Goal: Obtain resource: Download file/media

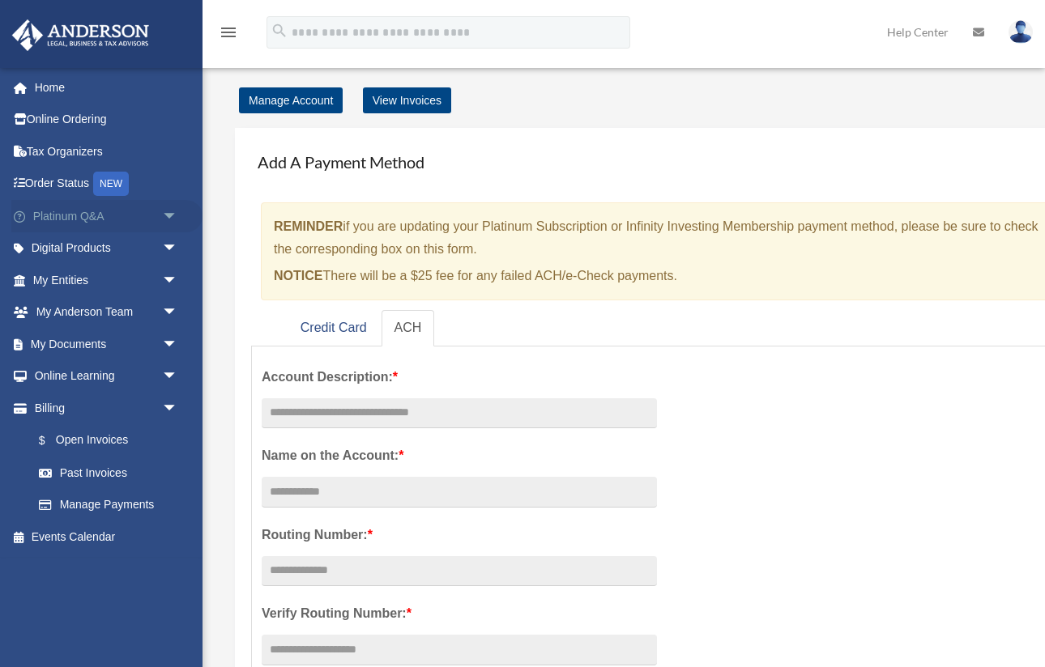
click at [164, 227] on span "arrow_drop_down" at bounding box center [178, 216] width 32 height 33
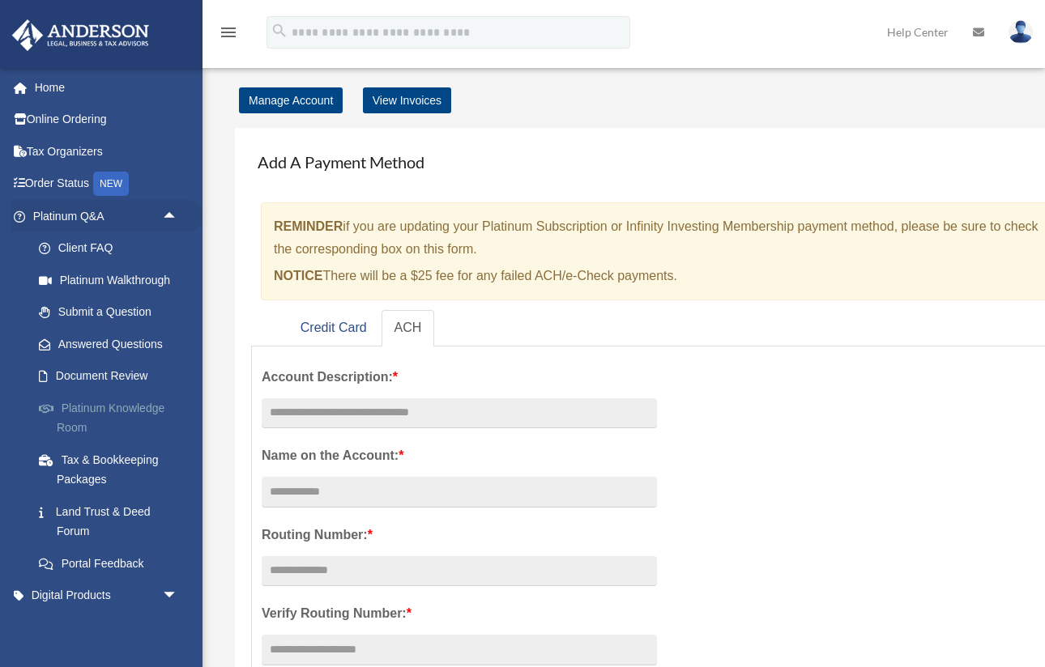
click at [131, 402] on link "Platinum Knowledge Room" at bounding box center [113, 418] width 180 height 52
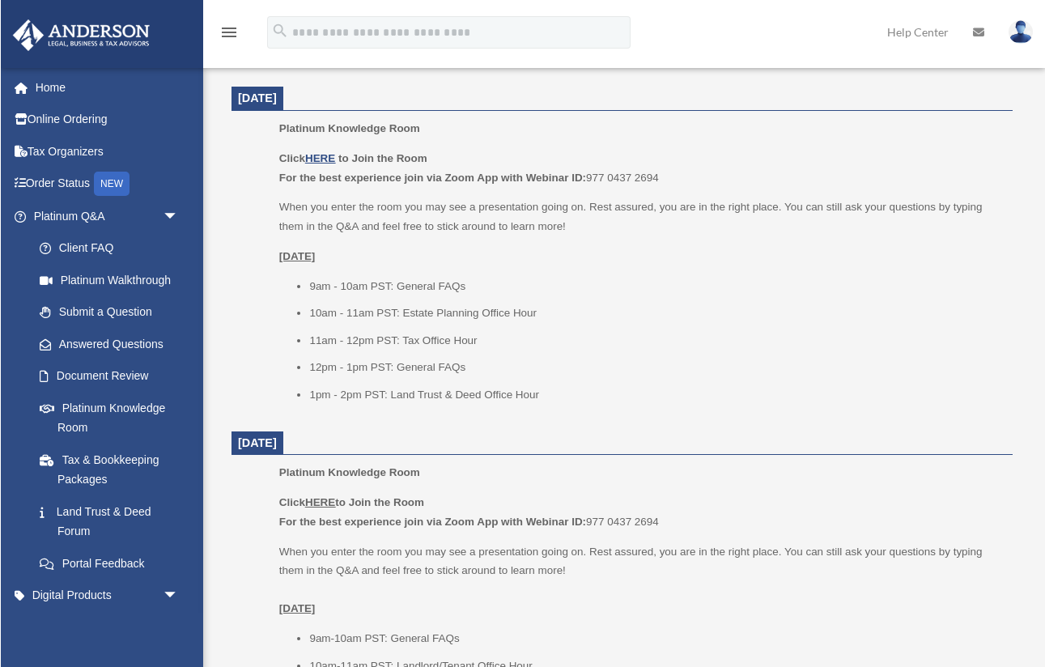
scroll to position [658, 0]
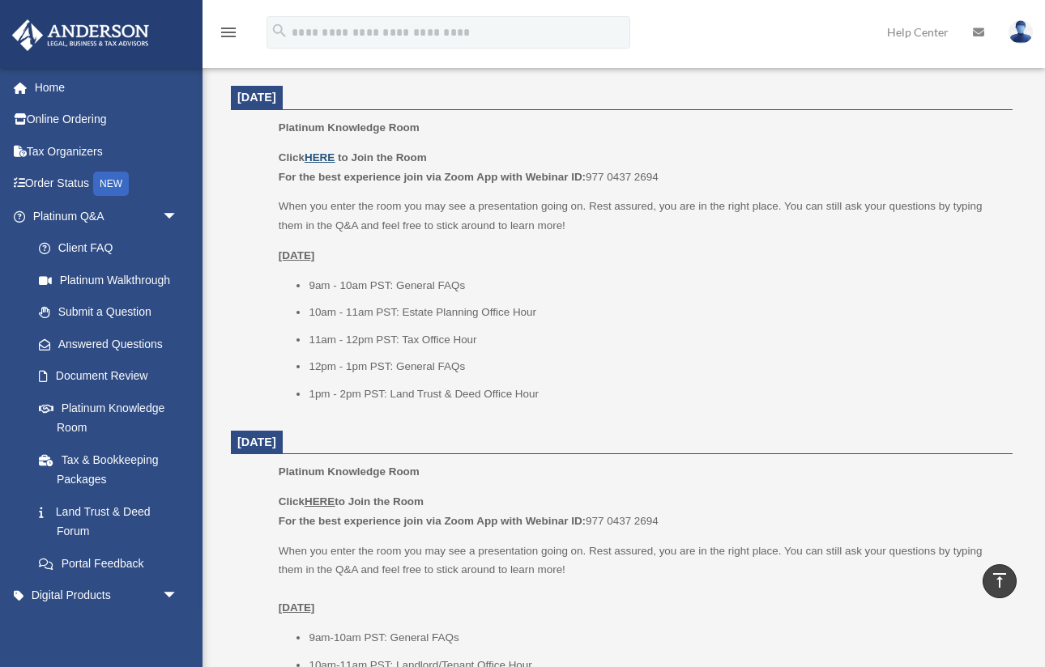
click at [326, 152] on u "HERE" at bounding box center [319, 157] width 30 height 12
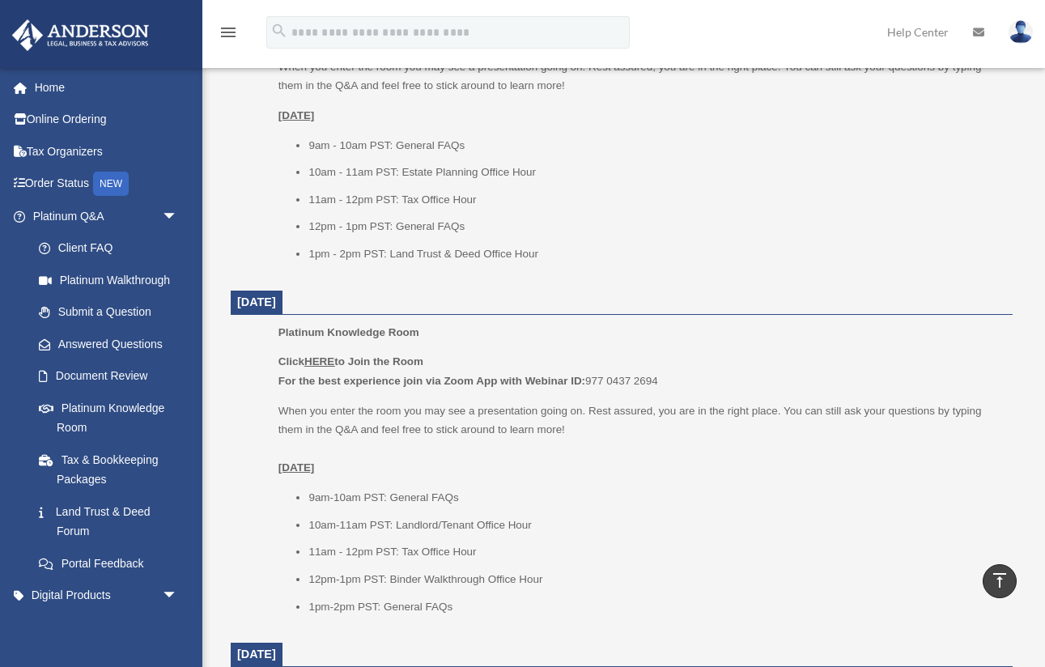
scroll to position [800, 0]
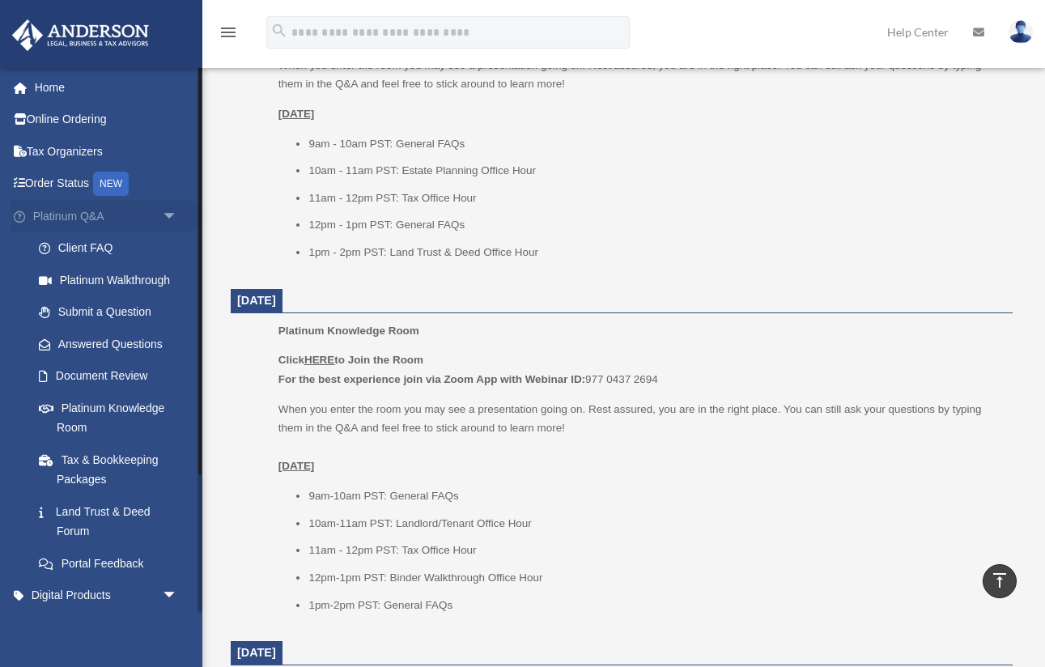
click at [172, 214] on span "arrow_drop_down" at bounding box center [178, 216] width 32 height 33
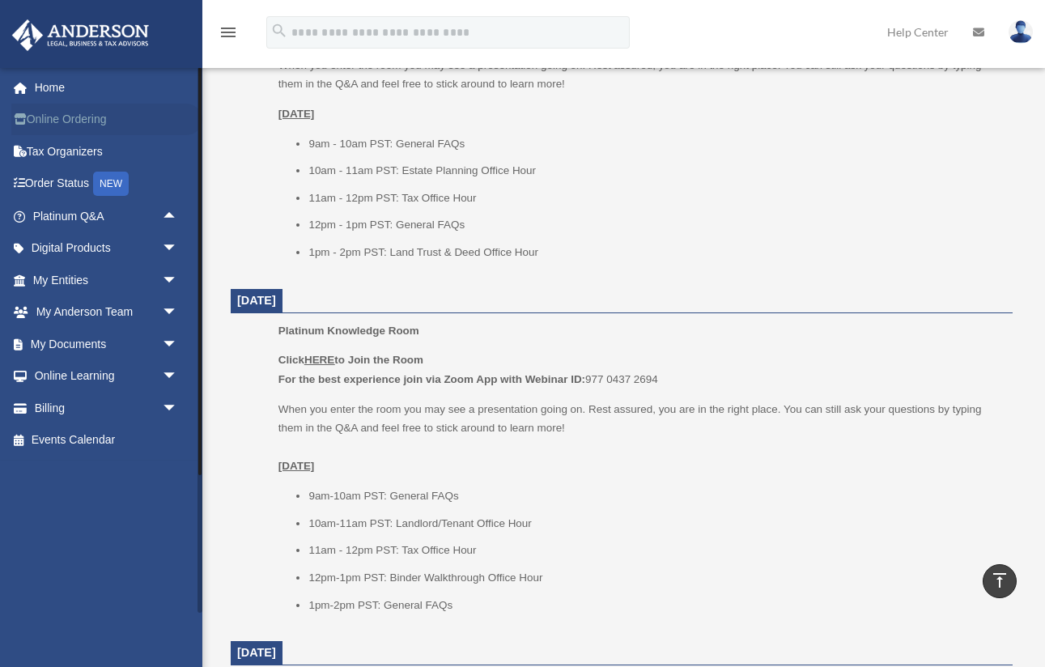
click at [95, 128] on link "Online Ordering" at bounding box center [106, 120] width 191 height 32
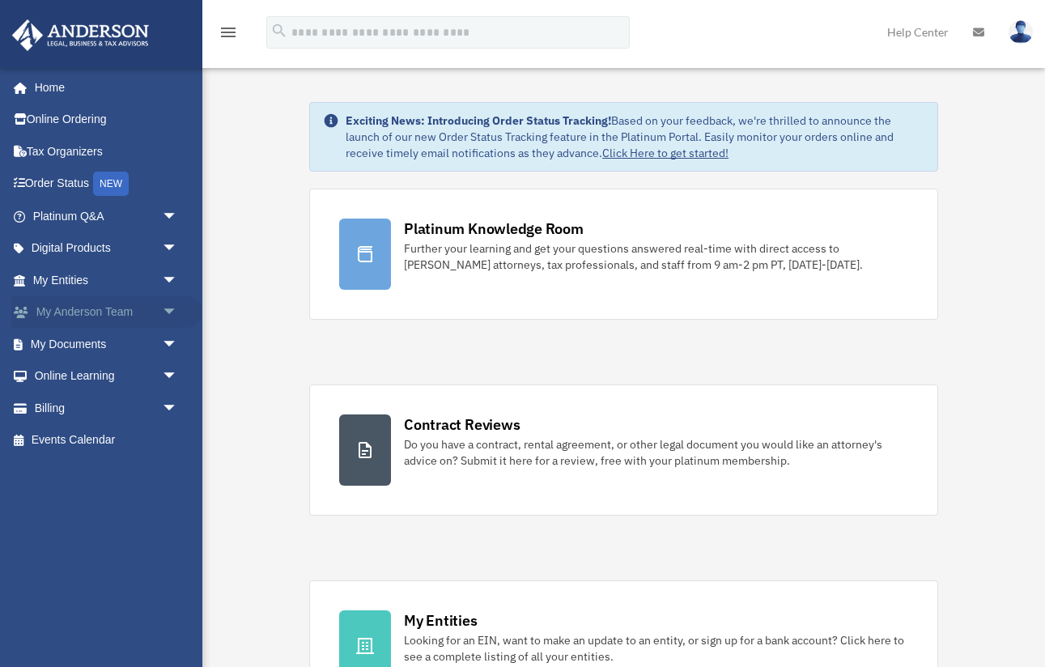
click at [162, 304] on span "arrow_drop_down" at bounding box center [178, 312] width 32 height 33
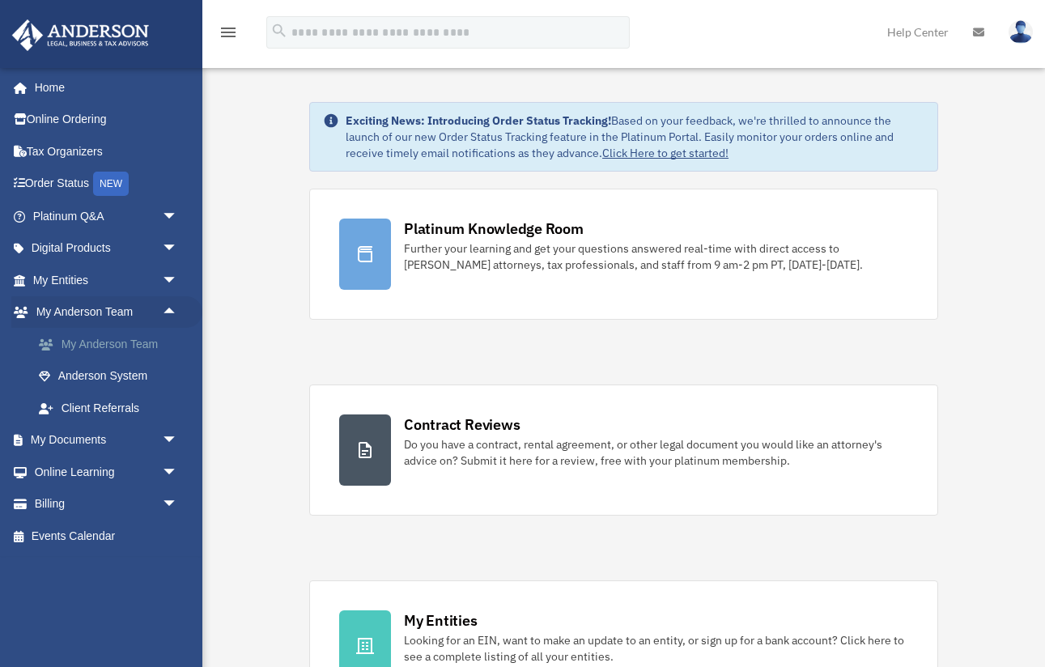
click at [132, 343] on link "My Anderson Team" at bounding box center [113, 344] width 180 height 32
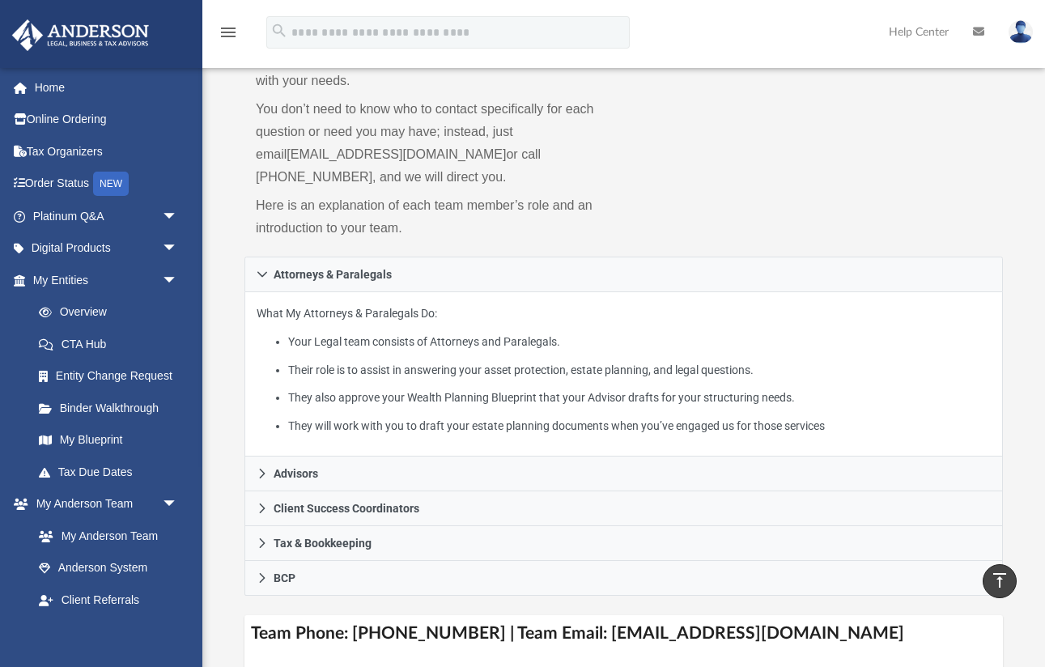
scroll to position [126, 0]
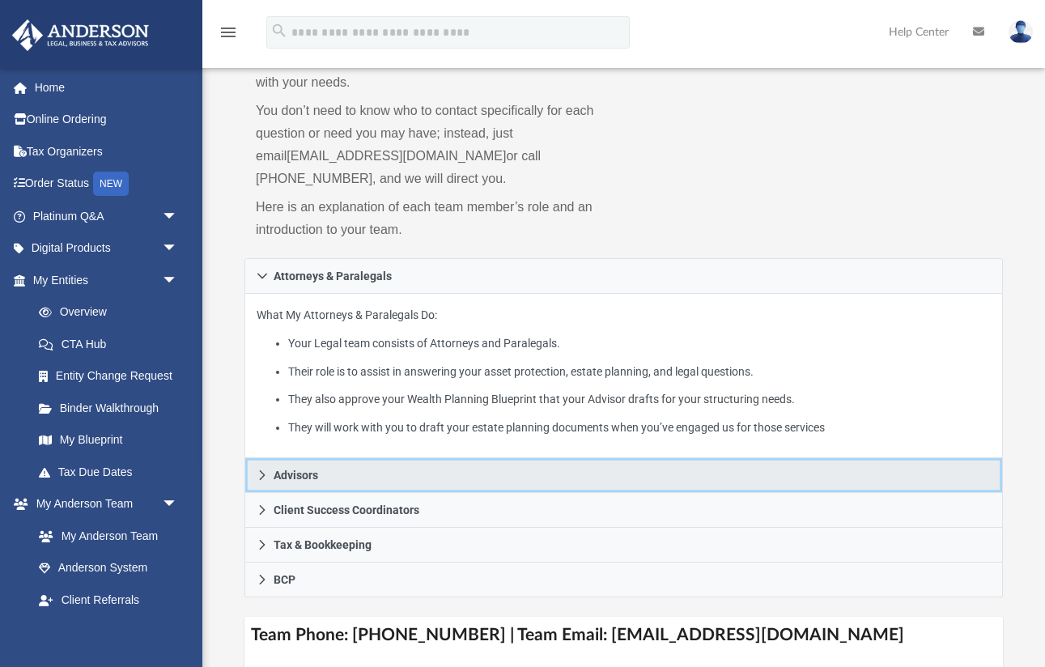
click at [353, 468] on link "Advisors" at bounding box center [624, 475] width 759 height 35
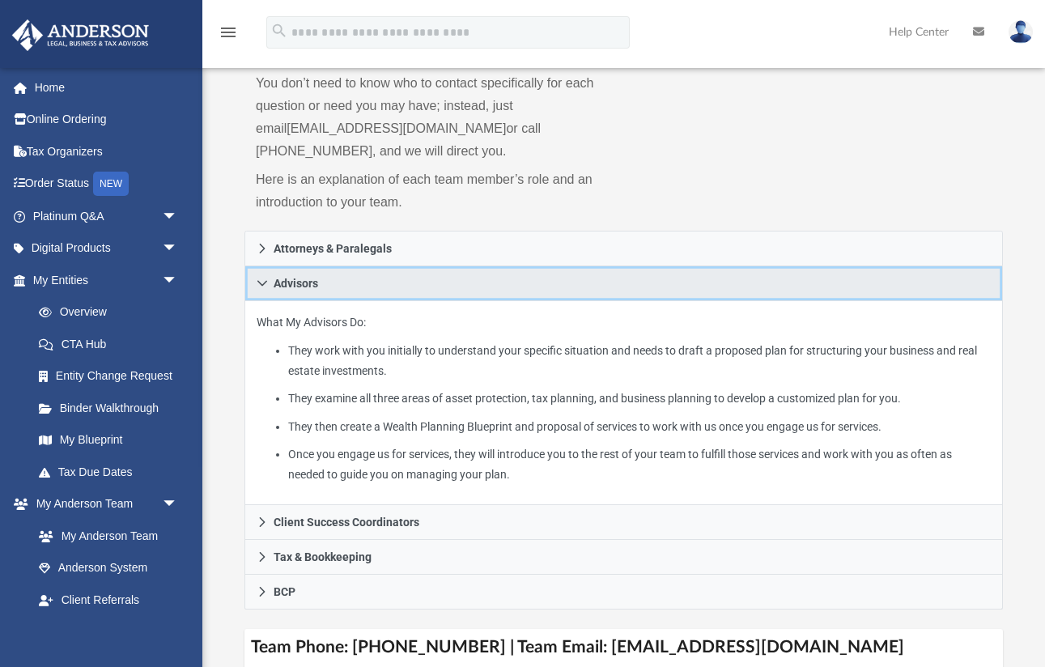
scroll to position [157, 0]
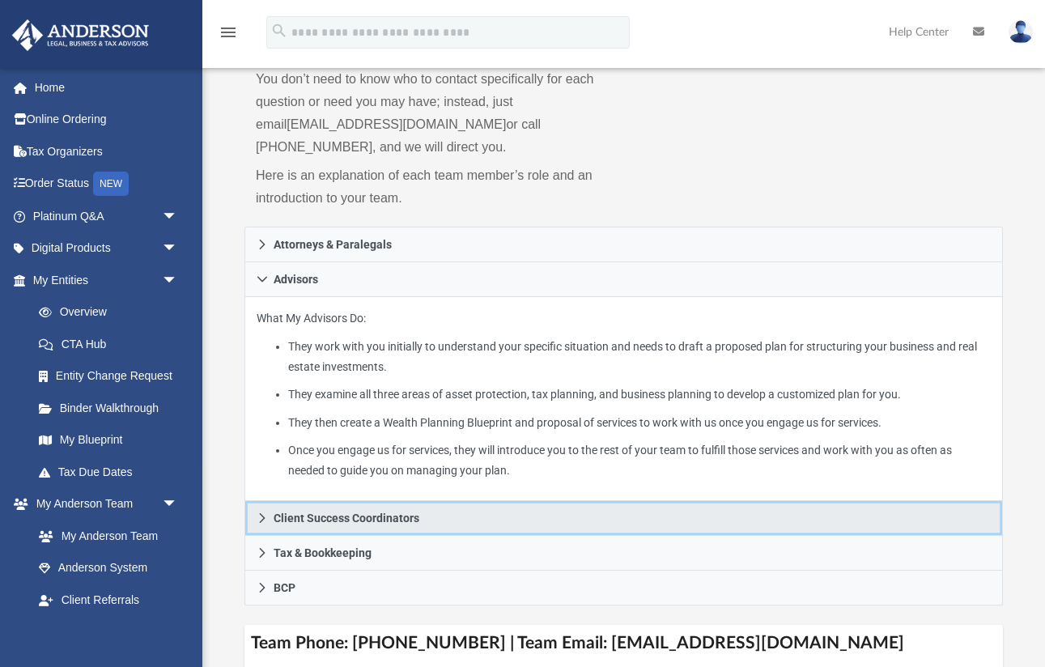
click at [372, 520] on span "Client Success Coordinators" at bounding box center [347, 518] width 146 height 11
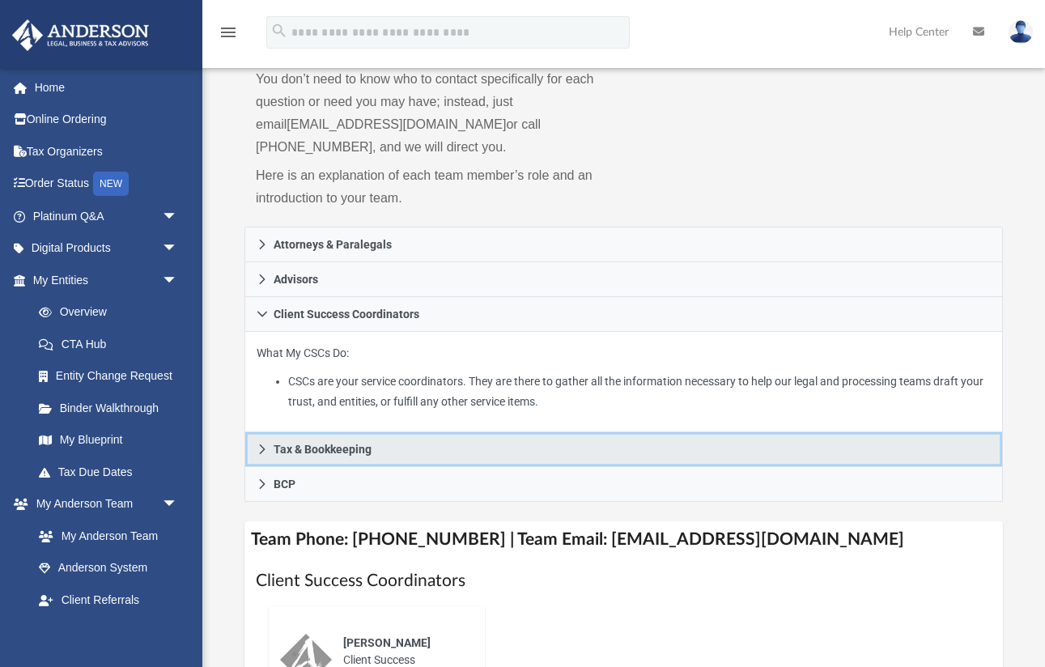
click at [389, 451] on link "Tax & Bookkeeping" at bounding box center [624, 449] width 759 height 35
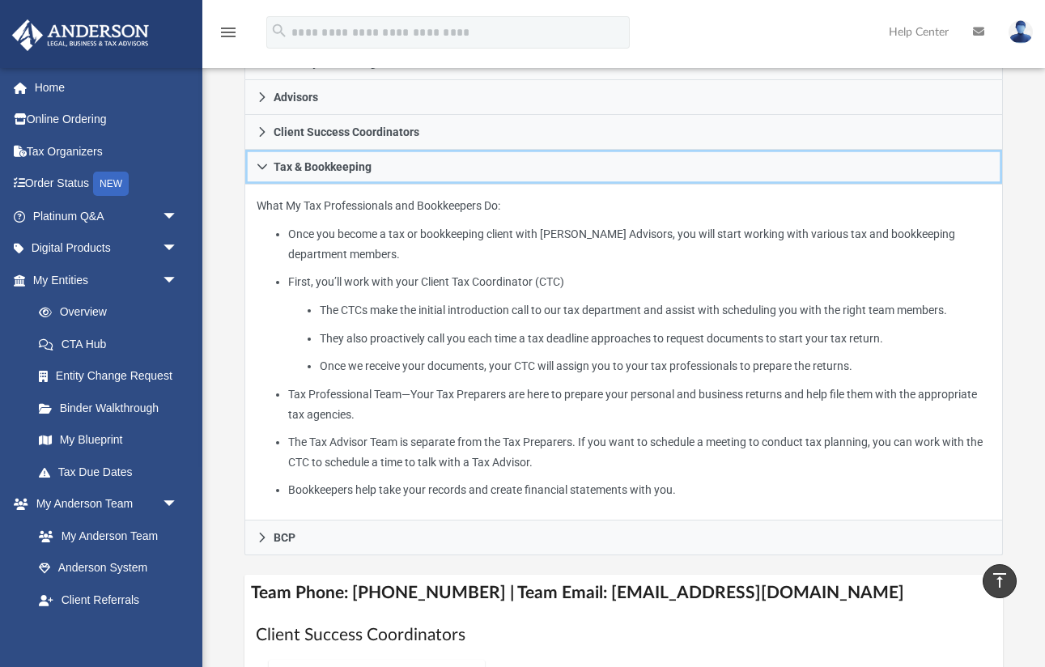
scroll to position [359, 0]
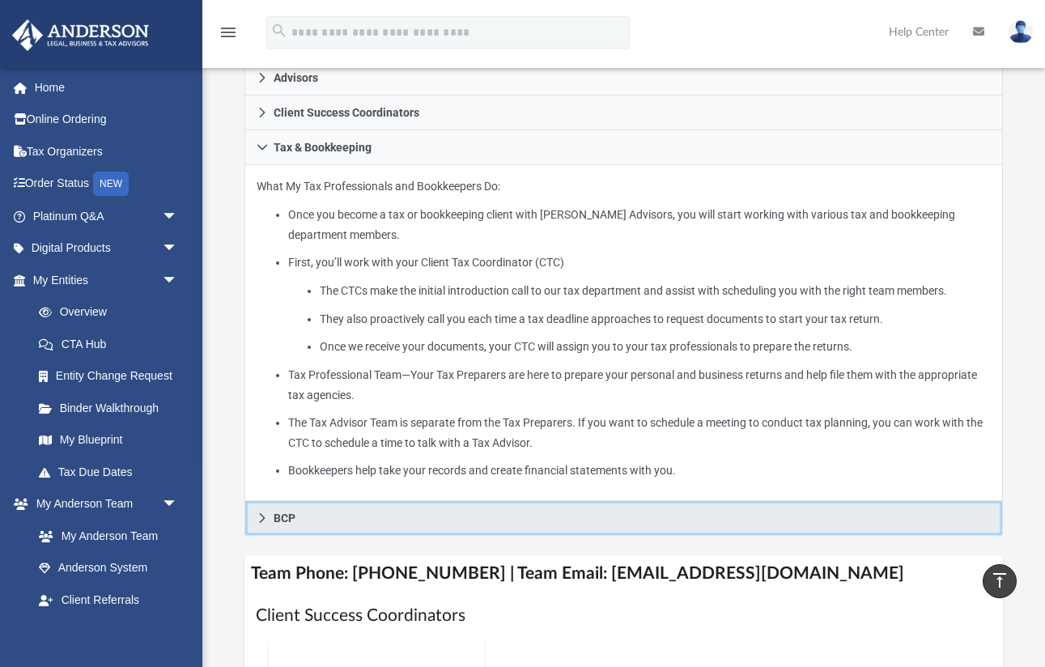
click at [372, 510] on link "BCP" at bounding box center [624, 518] width 759 height 35
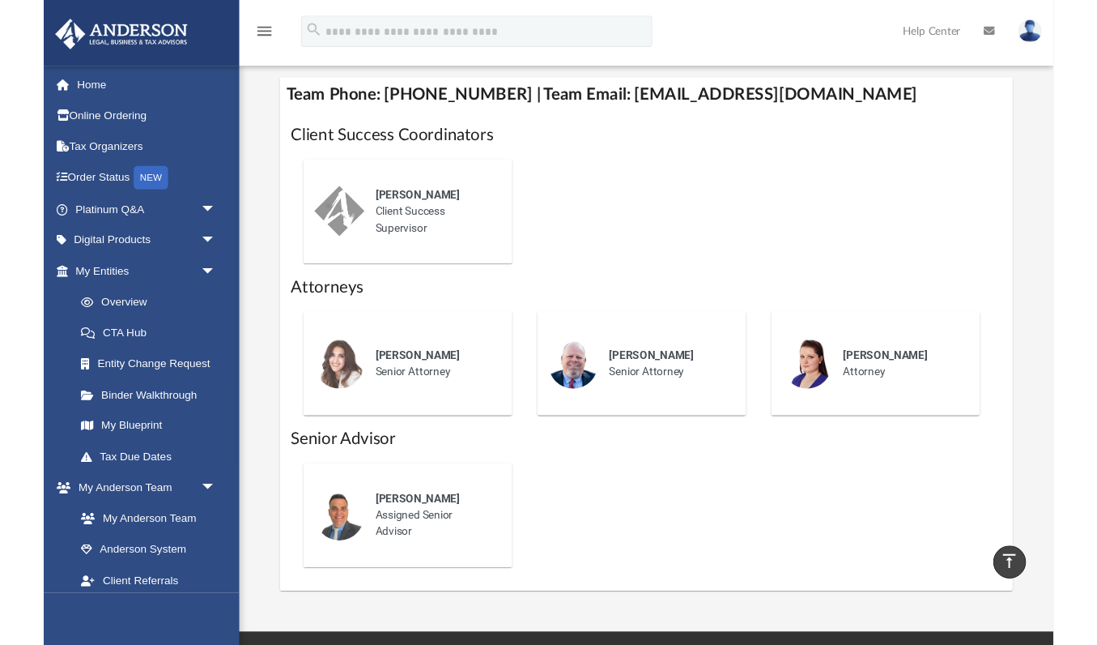
scroll to position [569, 0]
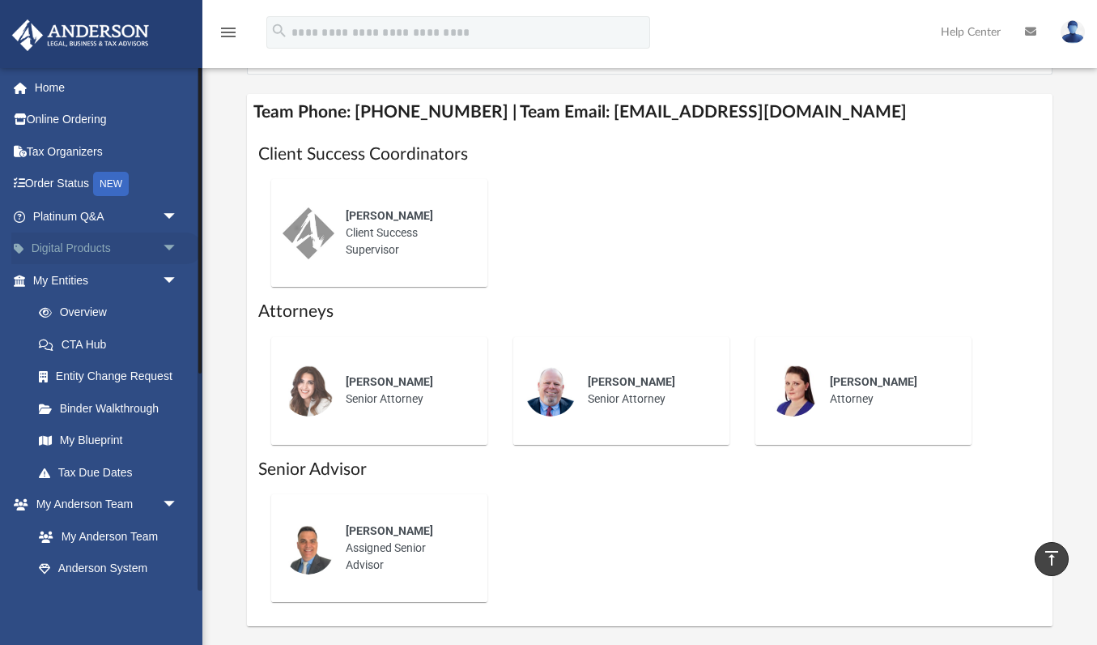
click at [164, 250] on span "arrow_drop_down" at bounding box center [178, 248] width 32 height 33
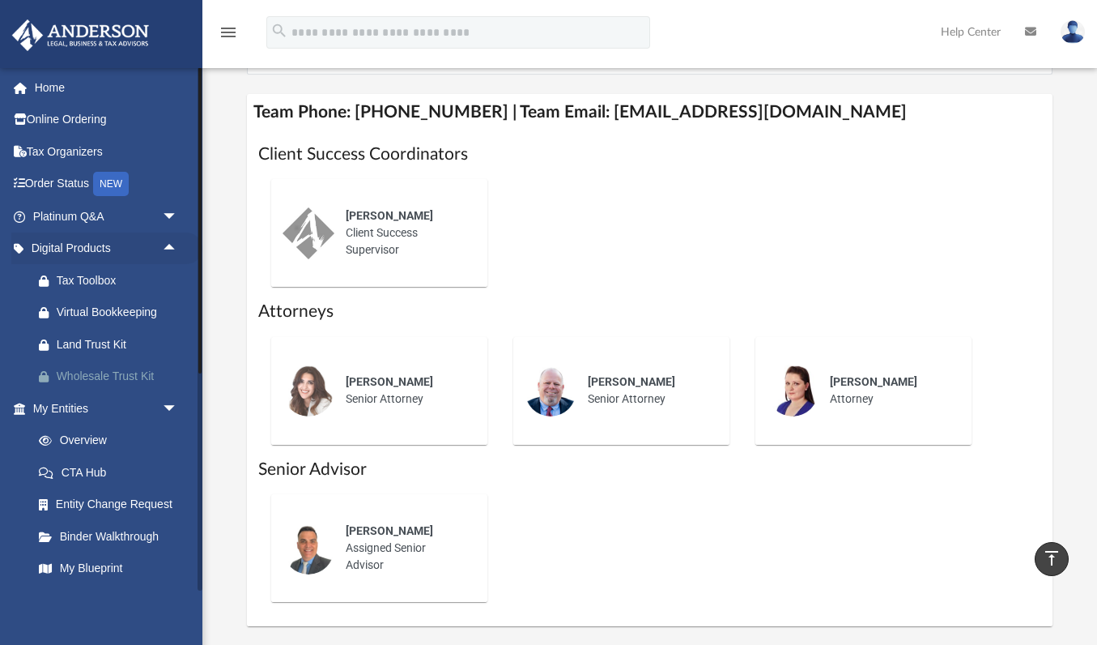
click at [98, 373] on div "Wholesale Trust Kit" at bounding box center [120, 376] width 126 height 20
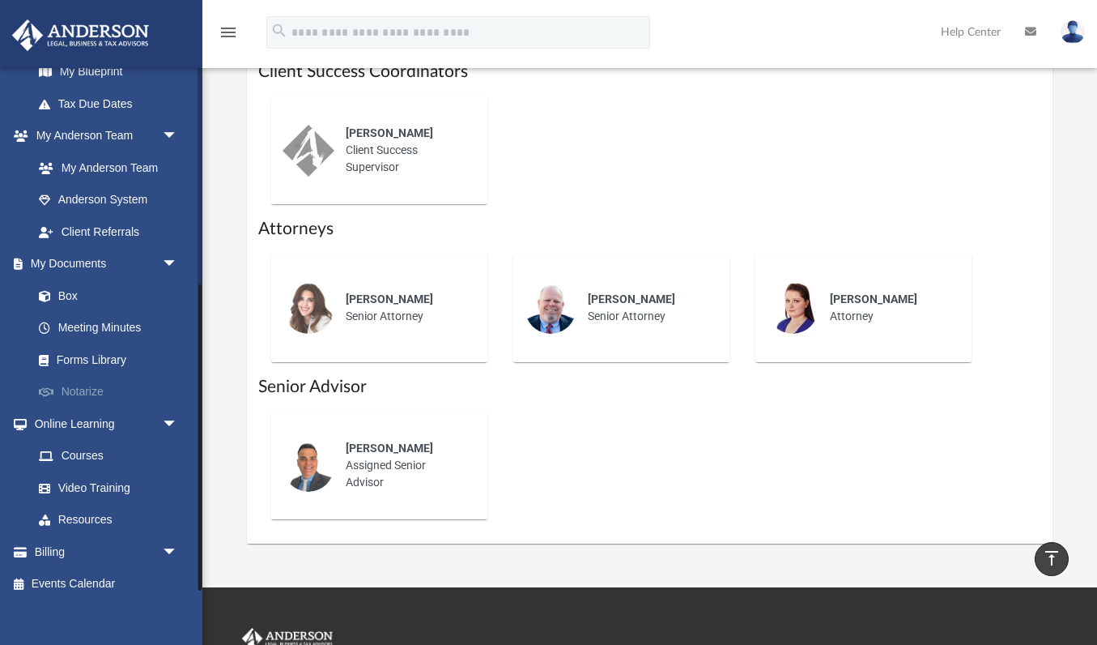
scroll to position [666, 0]
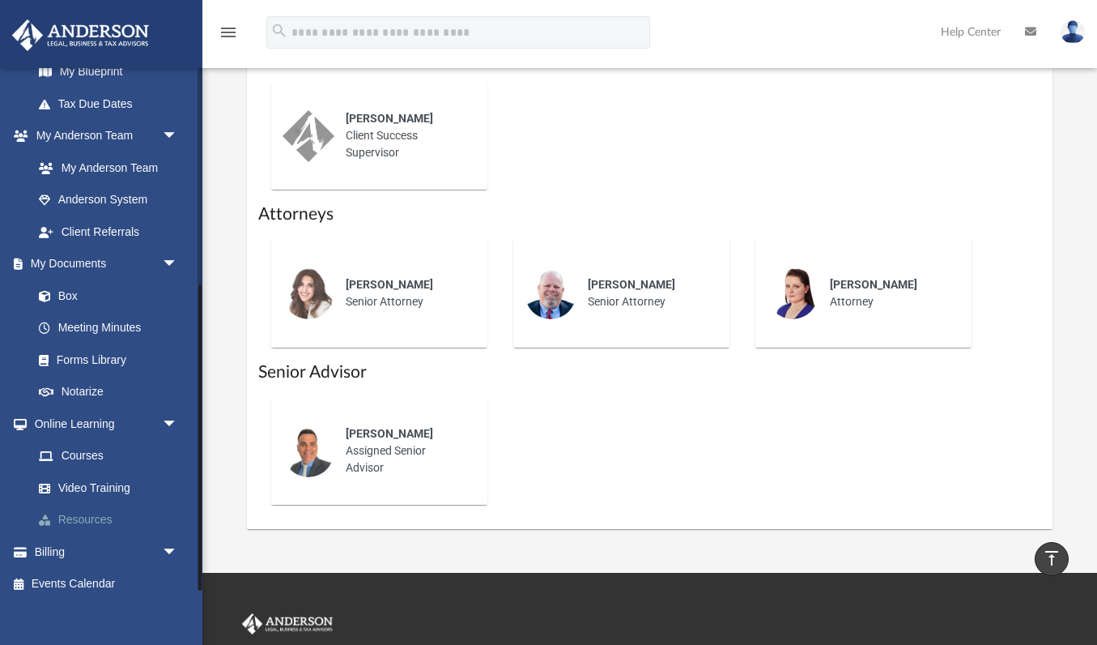
click at [89, 509] on link "Resources" at bounding box center [113, 520] width 180 height 32
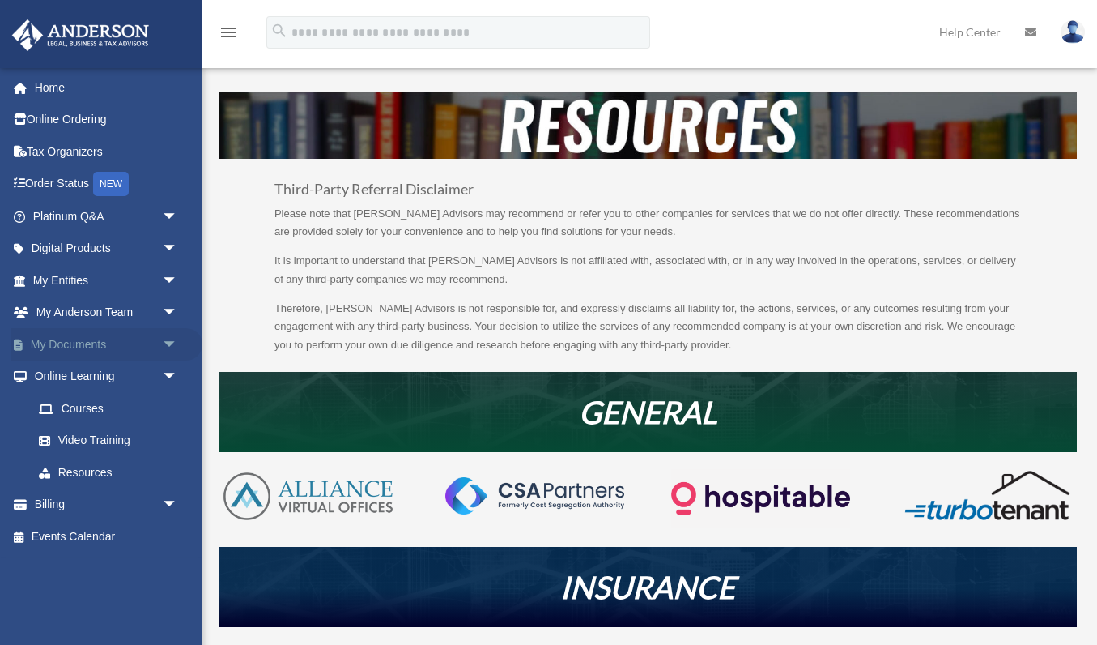
click at [173, 334] on span "arrow_drop_down" at bounding box center [178, 344] width 32 height 33
click at [93, 438] on link "Forms Library" at bounding box center [113, 440] width 180 height 32
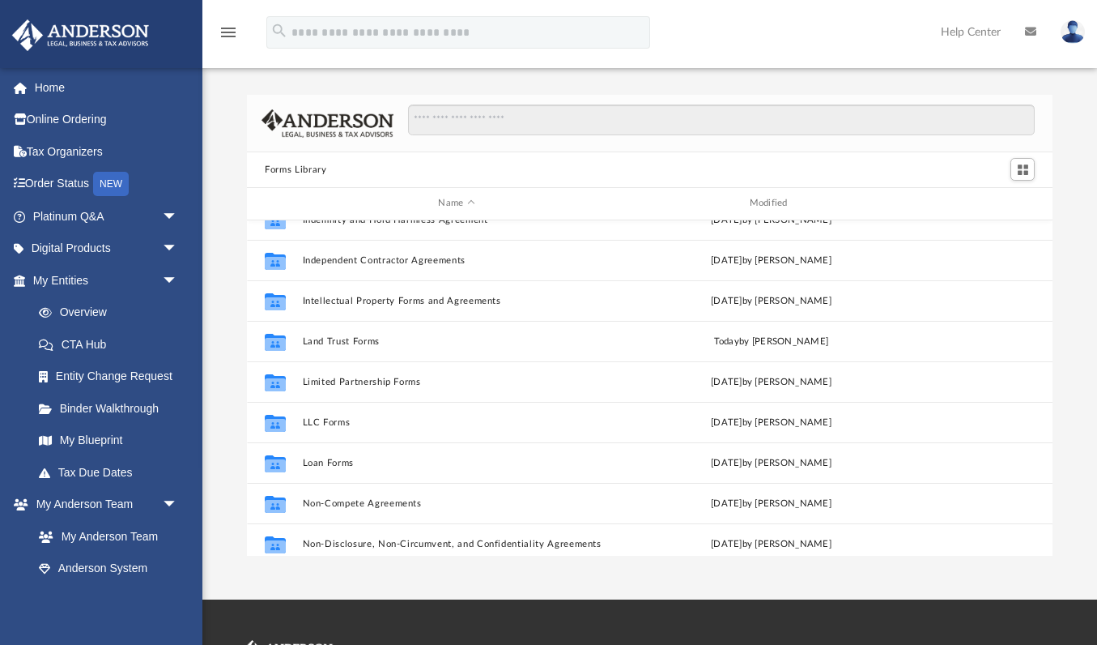
scroll to position [594, 0]
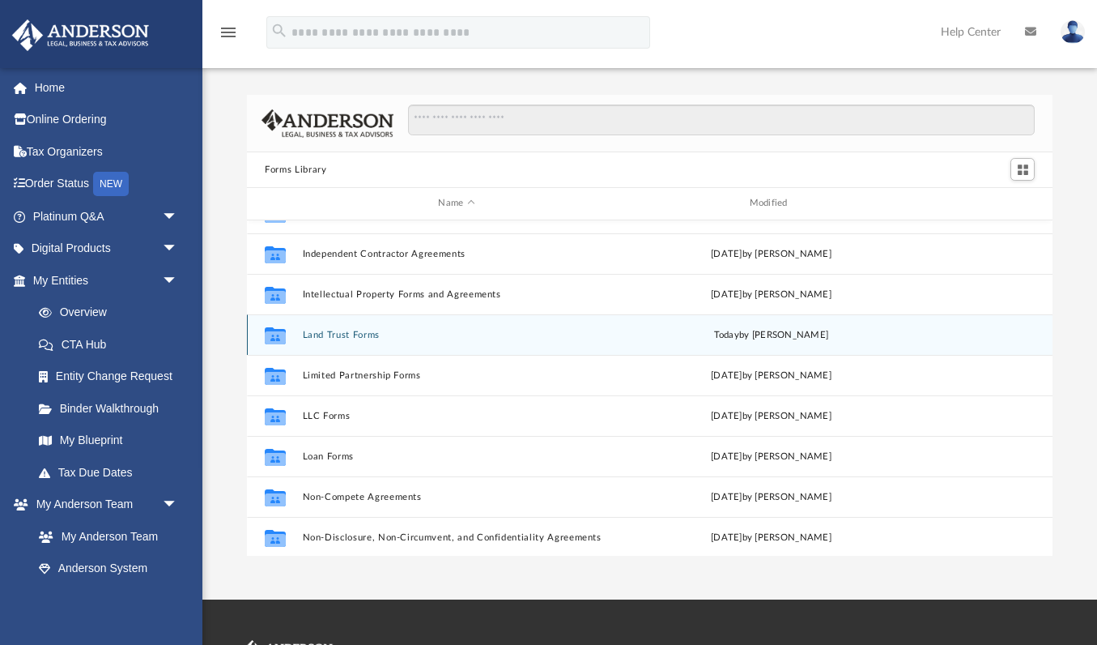
click at [355, 338] on button "Land Trust Forms" at bounding box center [457, 335] width 308 height 11
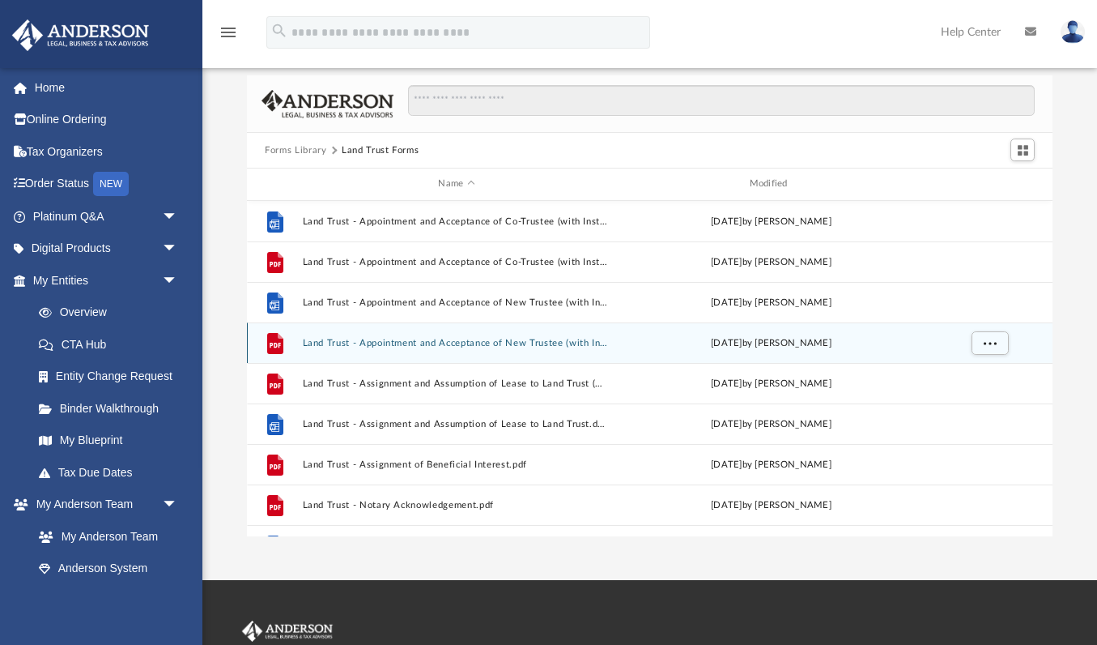
scroll to position [0, 0]
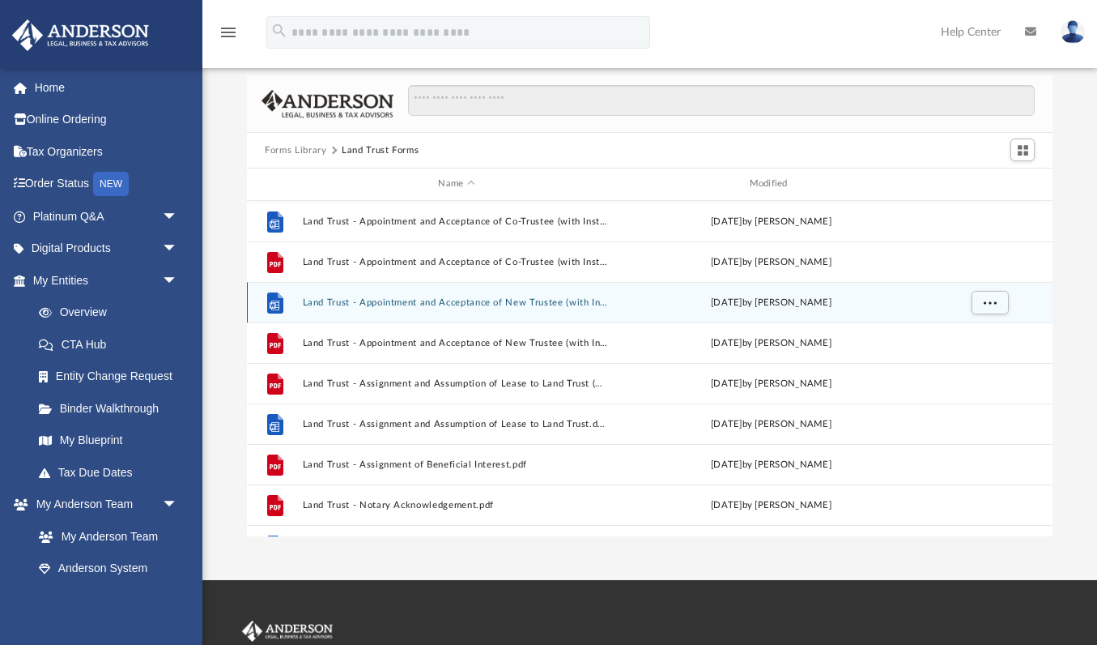
click at [532, 302] on button "Land Trust - Appointment and Acceptance of New Trustee (with Instructions).docx" at bounding box center [457, 302] width 308 height 11
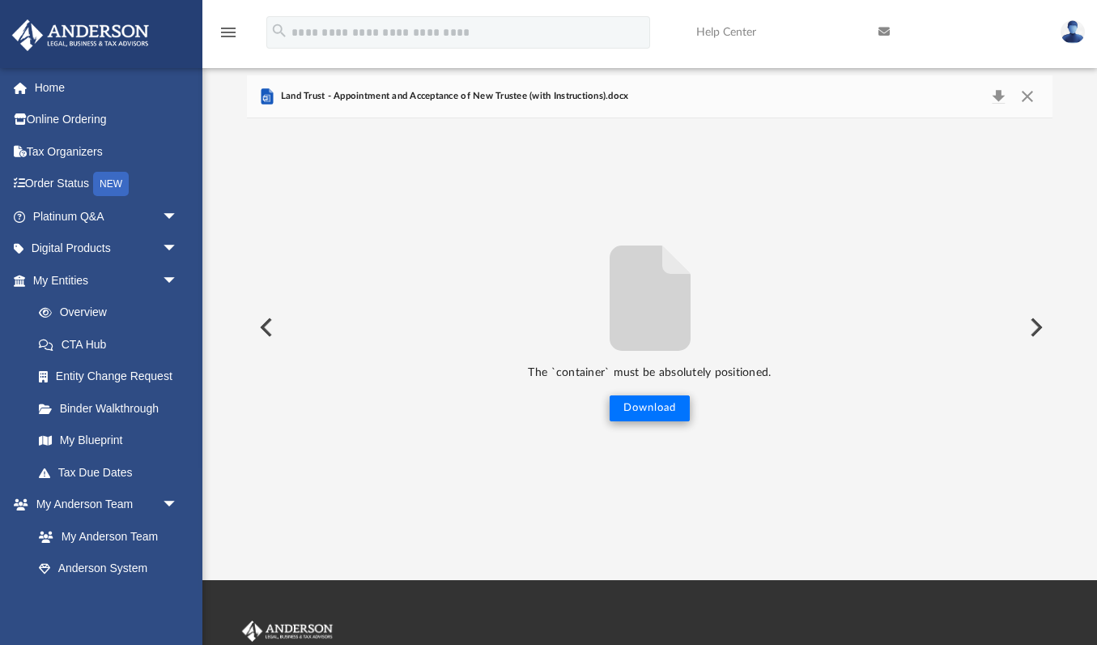
click at [648, 404] on button "Download" at bounding box center [650, 408] width 80 height 26
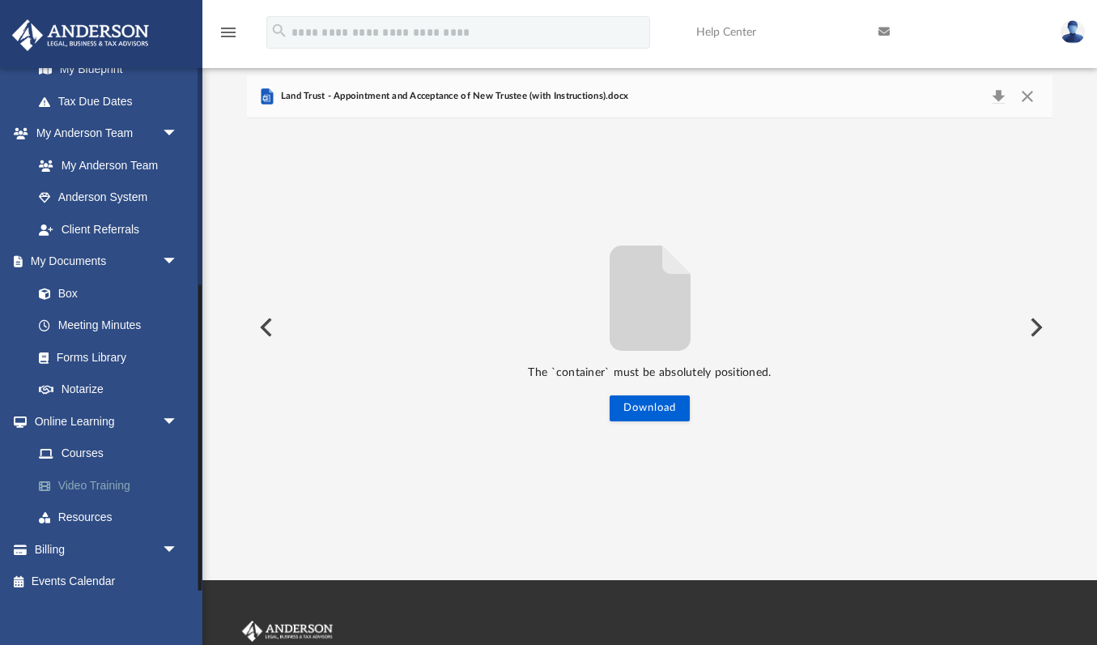
scroll to position [370, 0]
click at [77, 506] on link "Resources" at bounding box center [113, 518] width 180 height 32
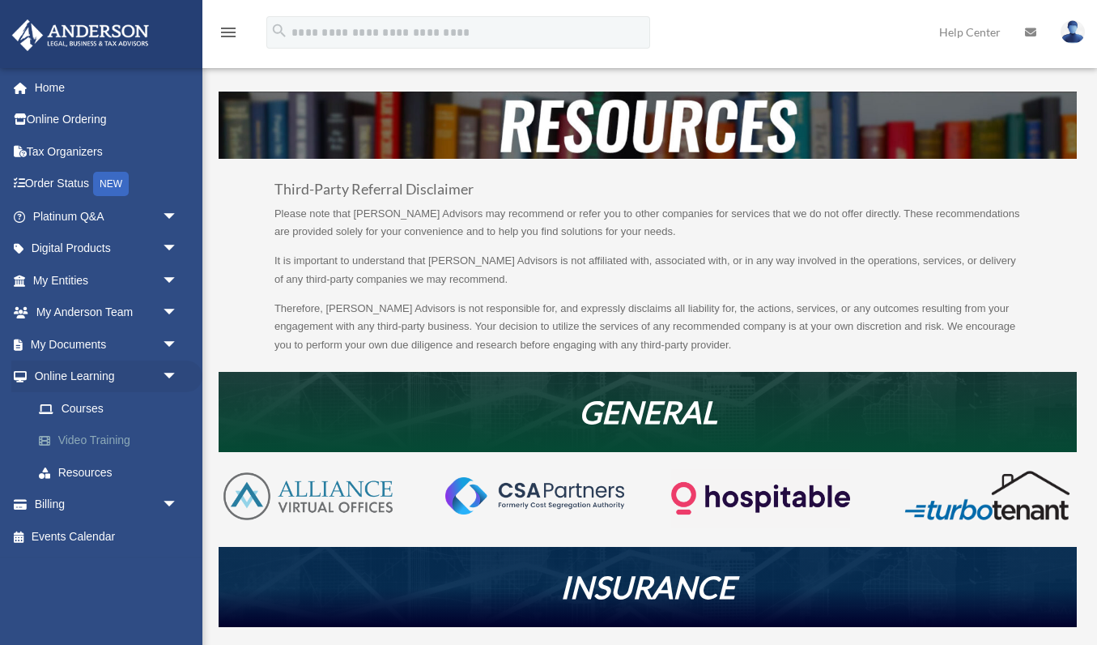
click at [88, 440] on link "Video Training" at bounding box center [113, 440] width 180 height 32
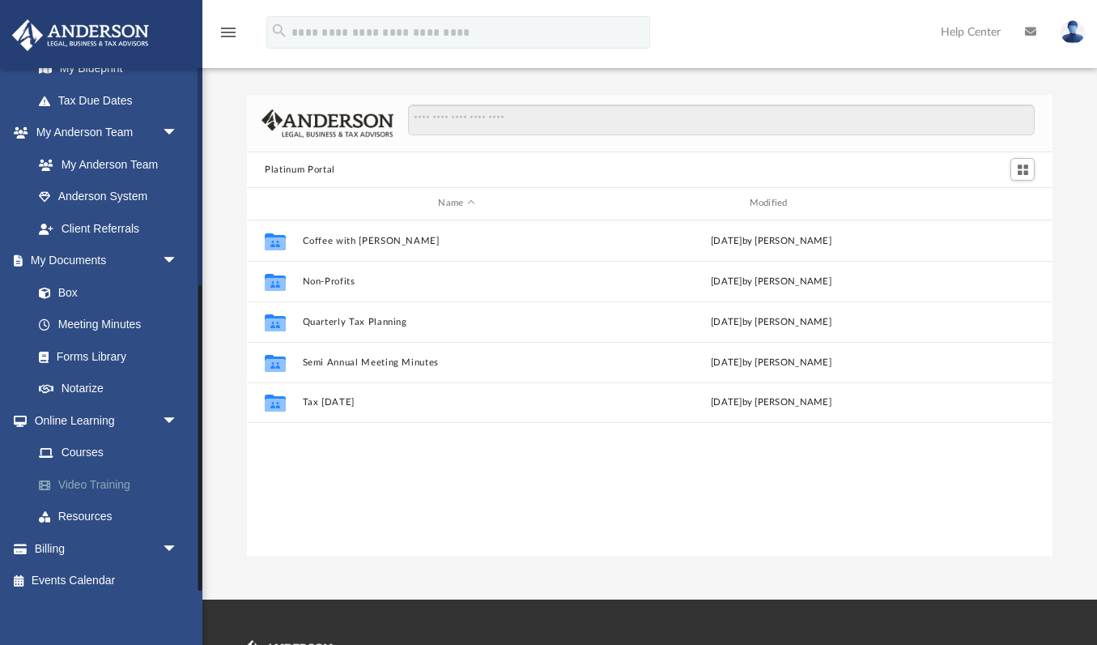
scroll to position [370, 0]
click at [79, 446] on link "Courses" at bounding box center [113, 454] width 180 height 32
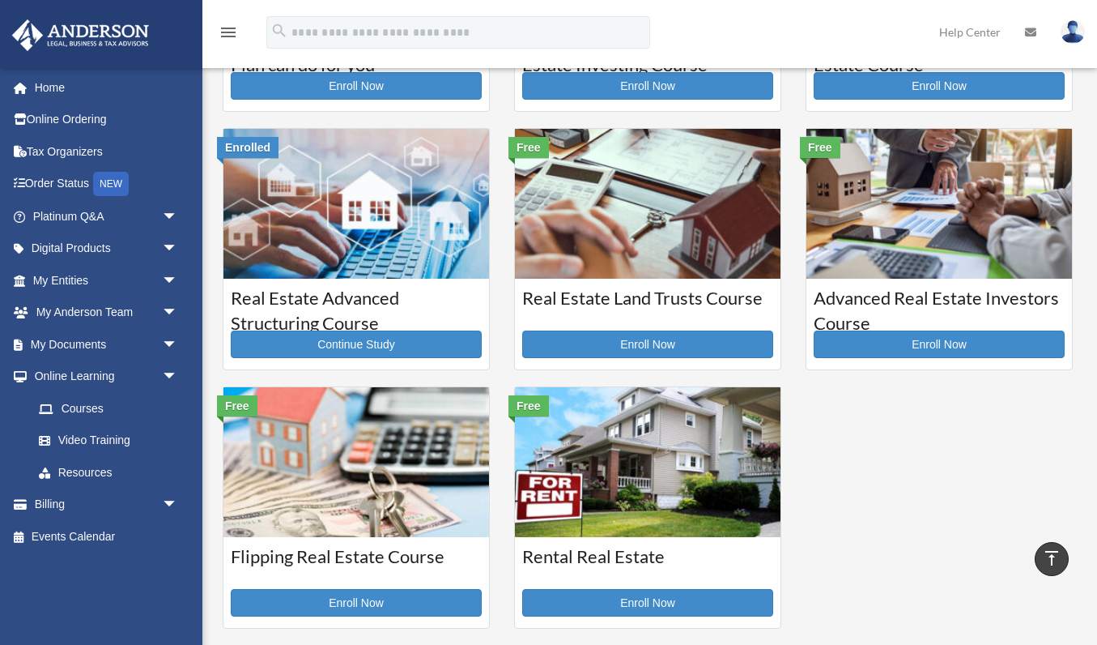
scroll to position [211, 0]
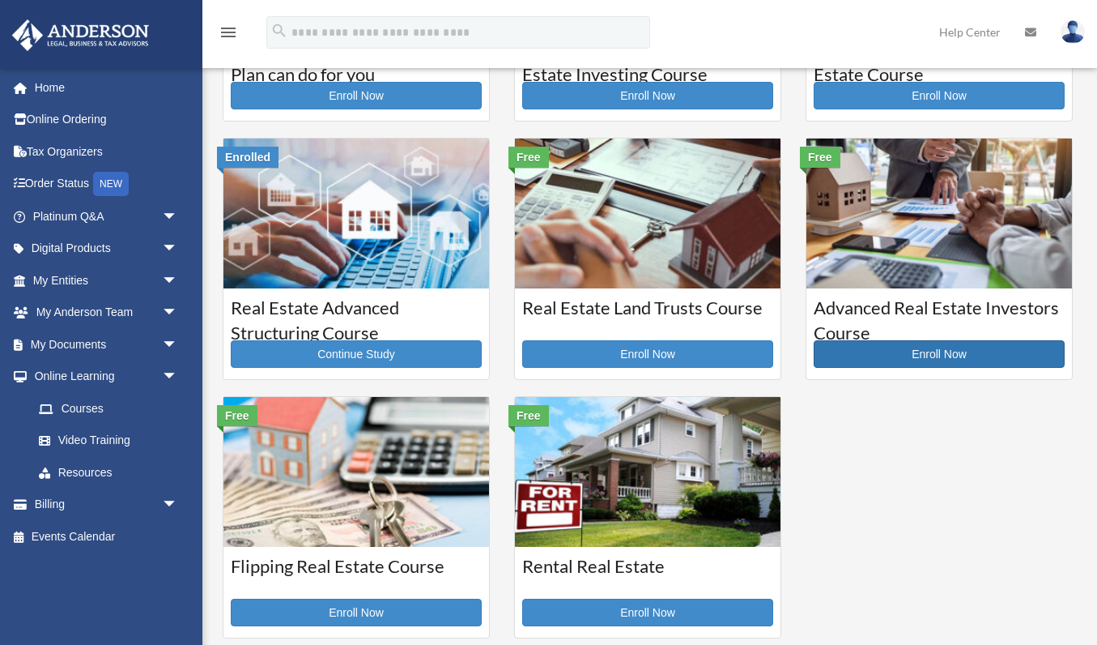
click at [879, 350] on link "Enroll Now" at bounding box center [939, 354] width 251 height 28
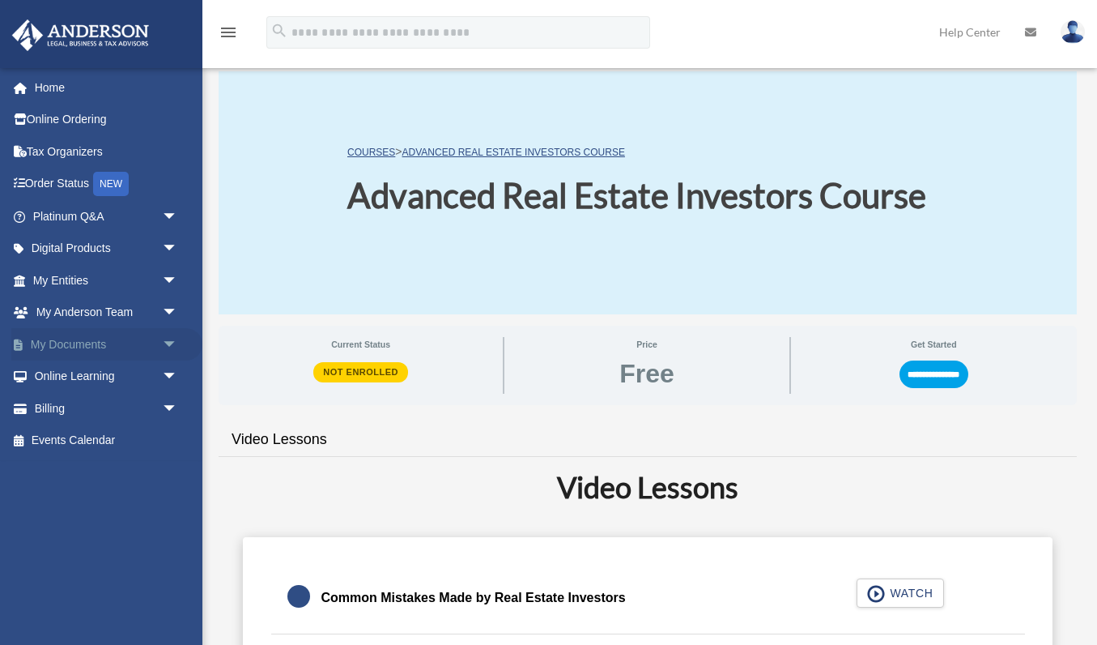
click at [166, 343] on span "arrow_drop_down" at bounding box center [178, 344] width 32 height 33
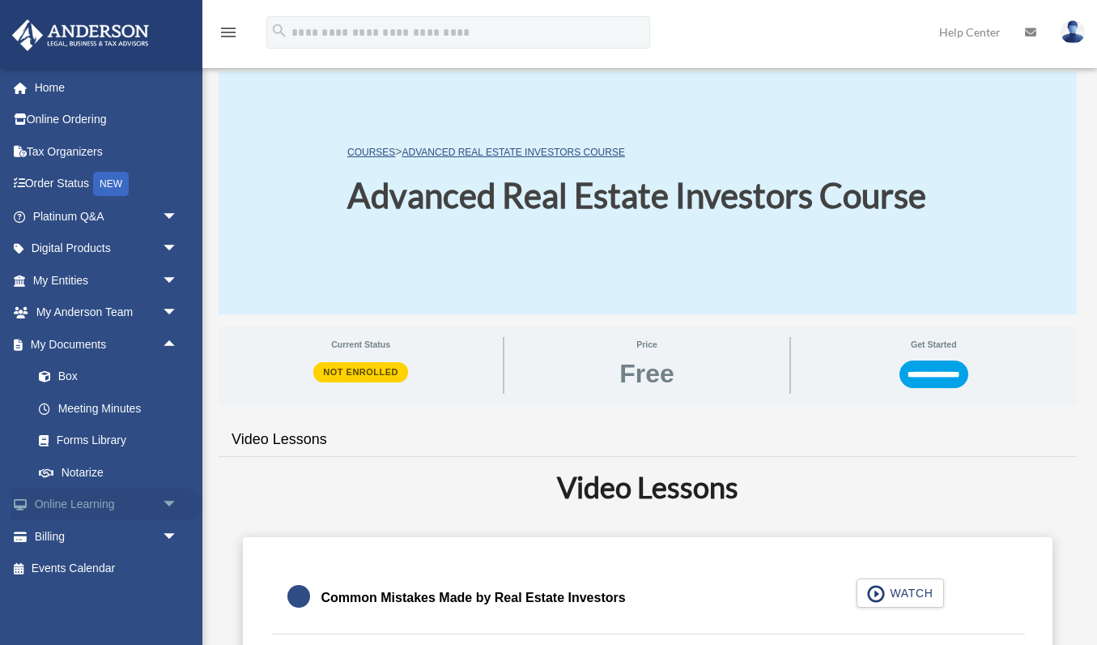
click at [177, 497] on span "arrow_drop_down" at bounding box center [178, 504] width 32 height 33
click at [96, 121] on link "Online Ordering" at bounding box center [106, 120] width 191 height 32
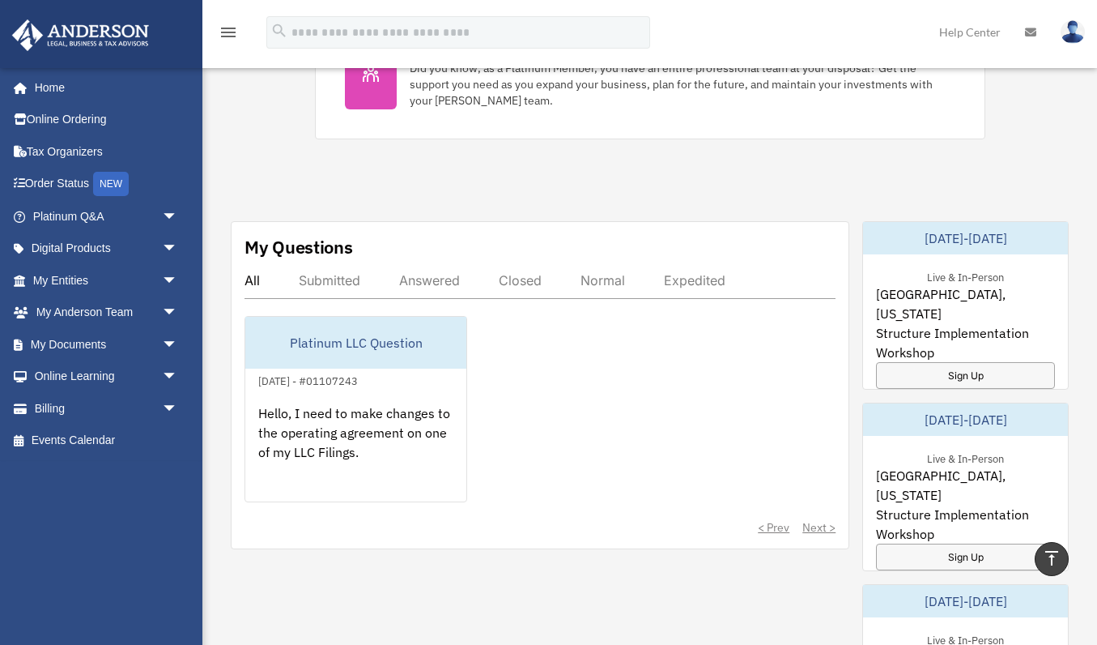
scroll to position [770, 0]
click at [168, 344] on span "arrow_drop_down" at bounding box center [178, 344] width 32 height 33
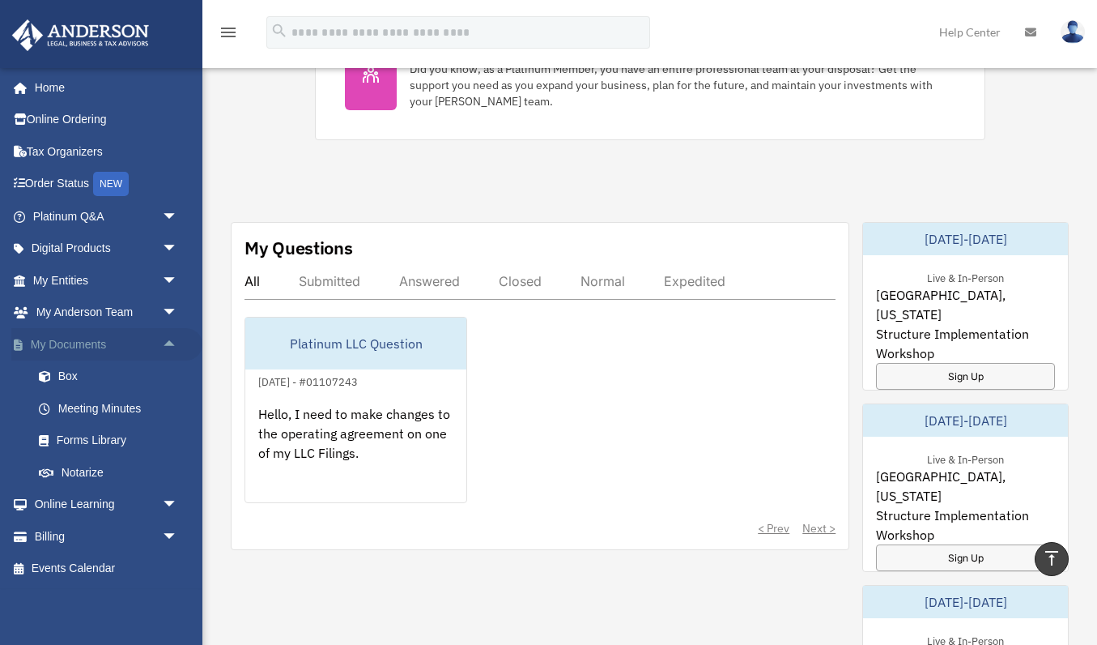
click at [168, 344] on span "arrow_drop_up" at bounding box center [178, 344] width 32 height 33
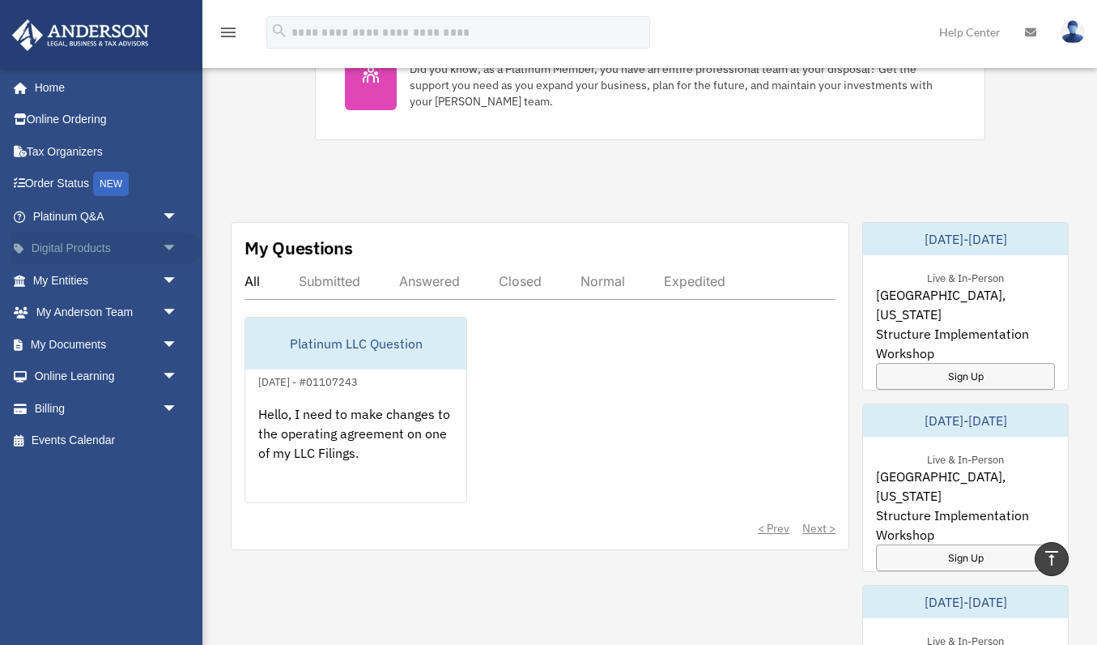
click at [172, 253] on span "arrow_drop_down" at bounding box center [178, 248] width 32 height 33
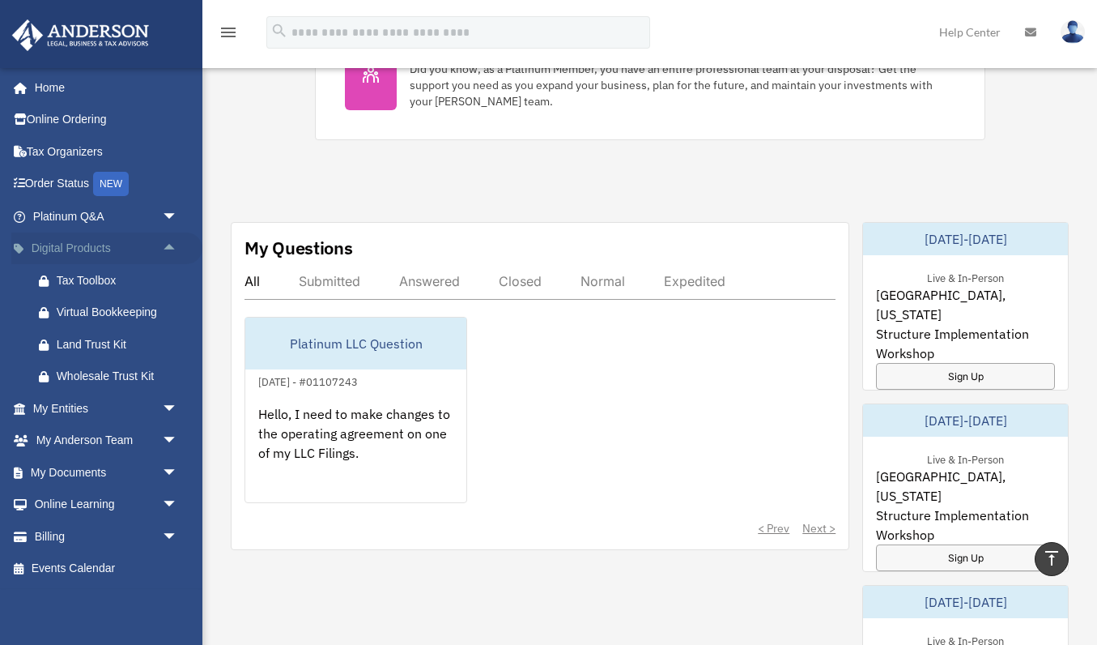
click at [172, 253] on span "arrow_drop_up" at bounding box center [178, 248] width 32 height 33
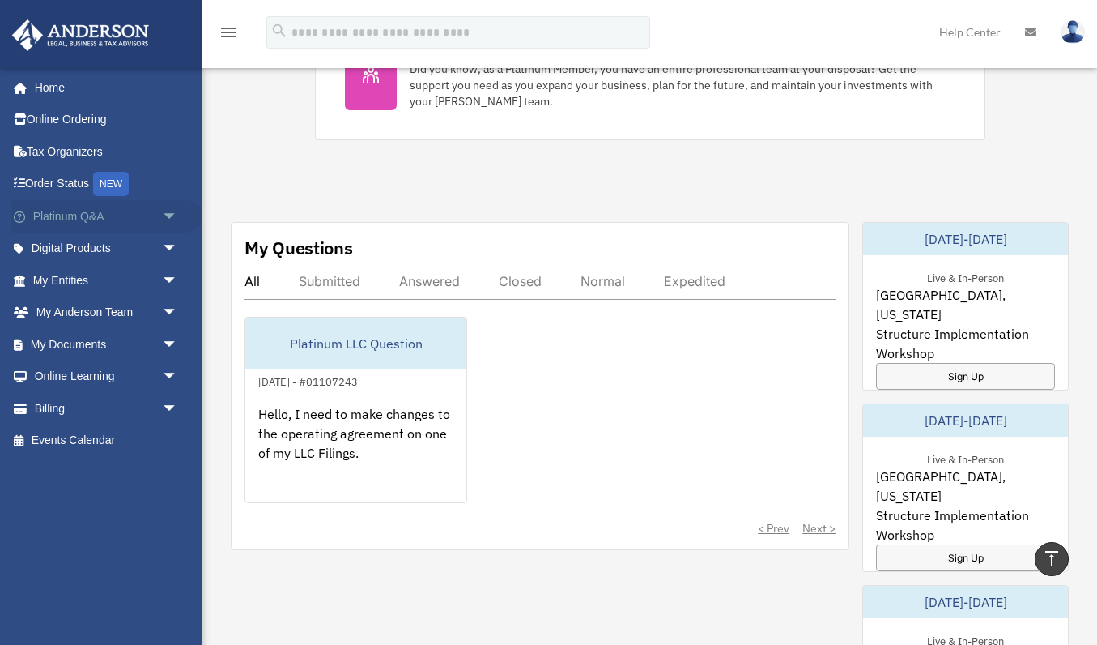
click at [173, 217] on span "arrow_drop_down" at bounding box center [178, 216] width 32 height 33
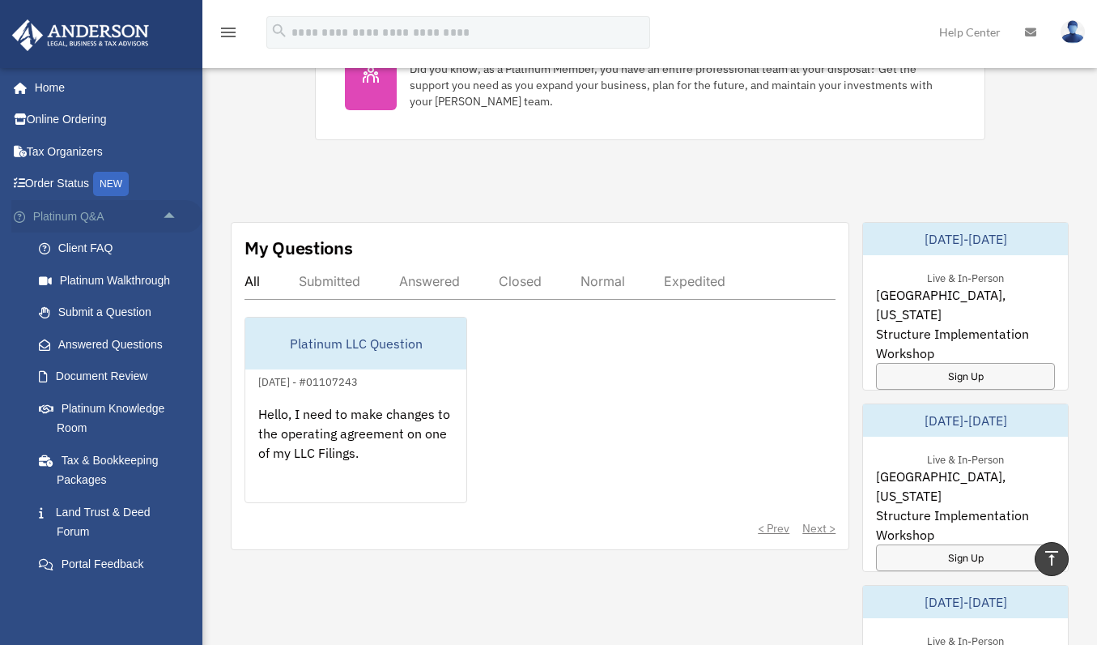
click at [173, 217] on span "arrow_drop_up" at bounding box center [178, 216] width 32 height 33
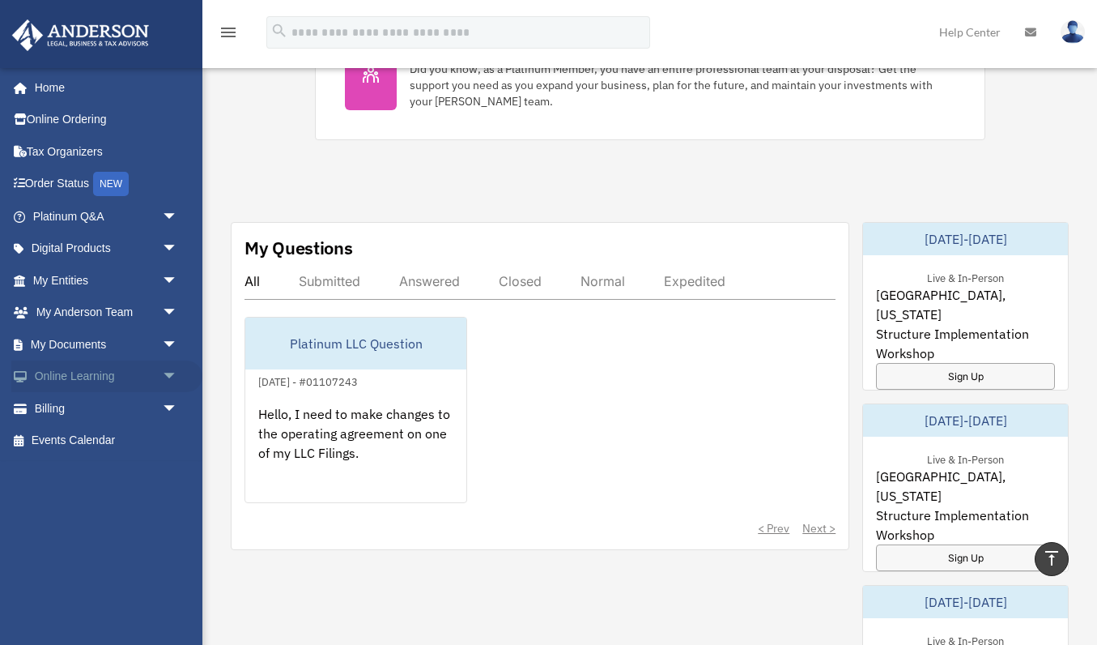
click at [171, 378] on span "arrow_drop_down" at bounding box center [178, 376] width 32 height 33
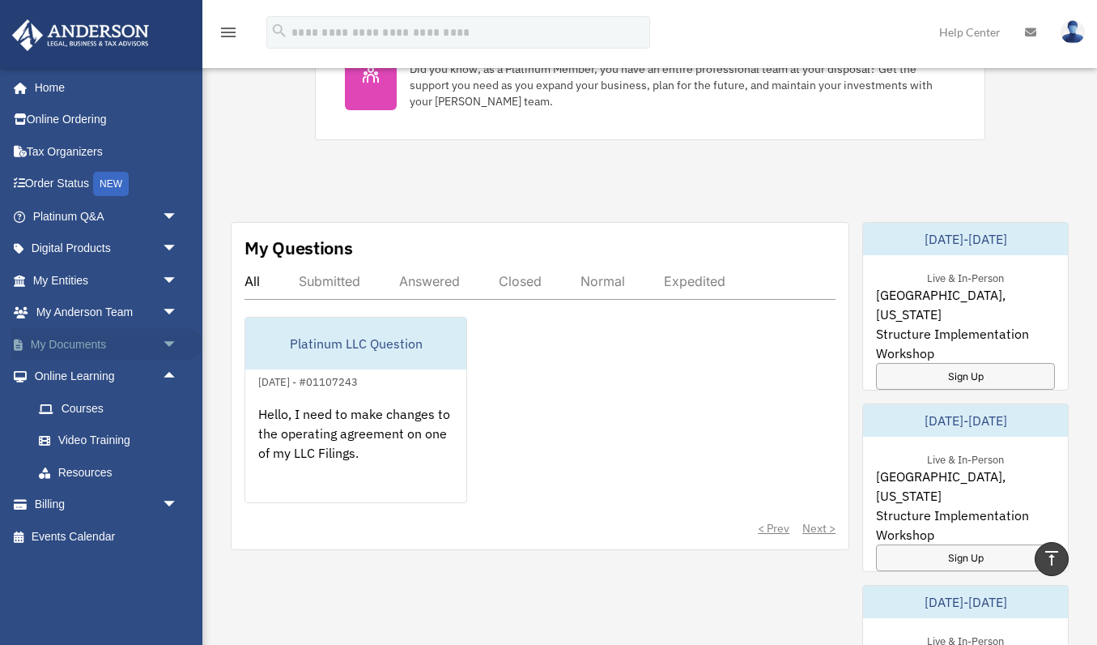
click at [173, 345] on span "arrow_drop_down" at bounding box center [178, 344] width 32 height 33
click at [87, 441] on link "Forms Library" at bounding box center [113, 440] width 180 height 32
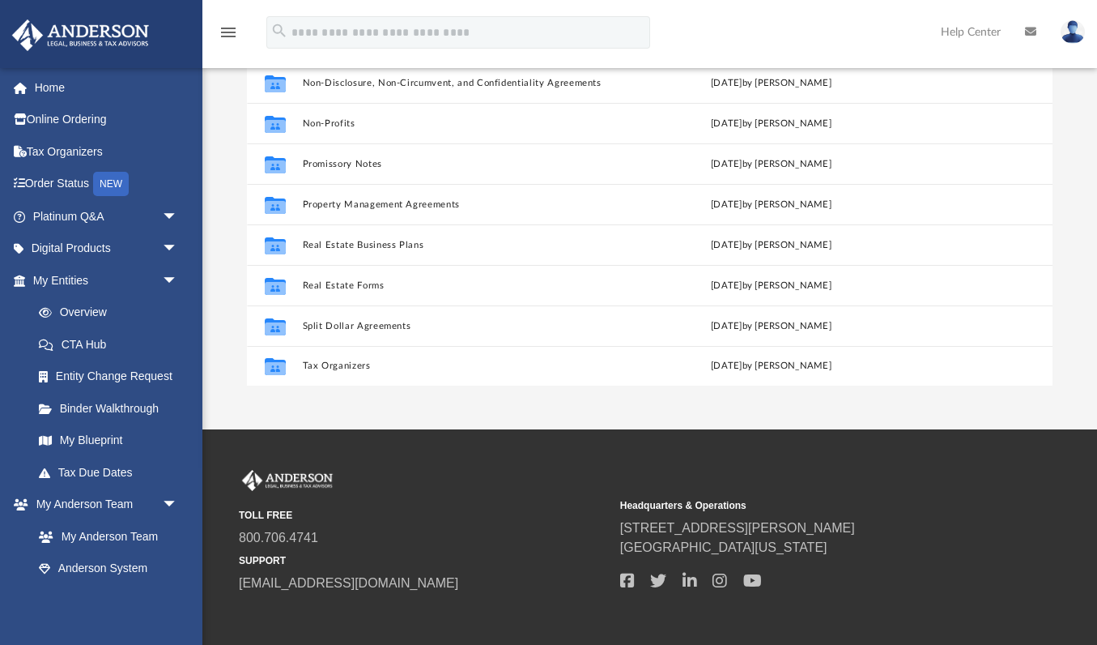
scroll to position [185, 0]
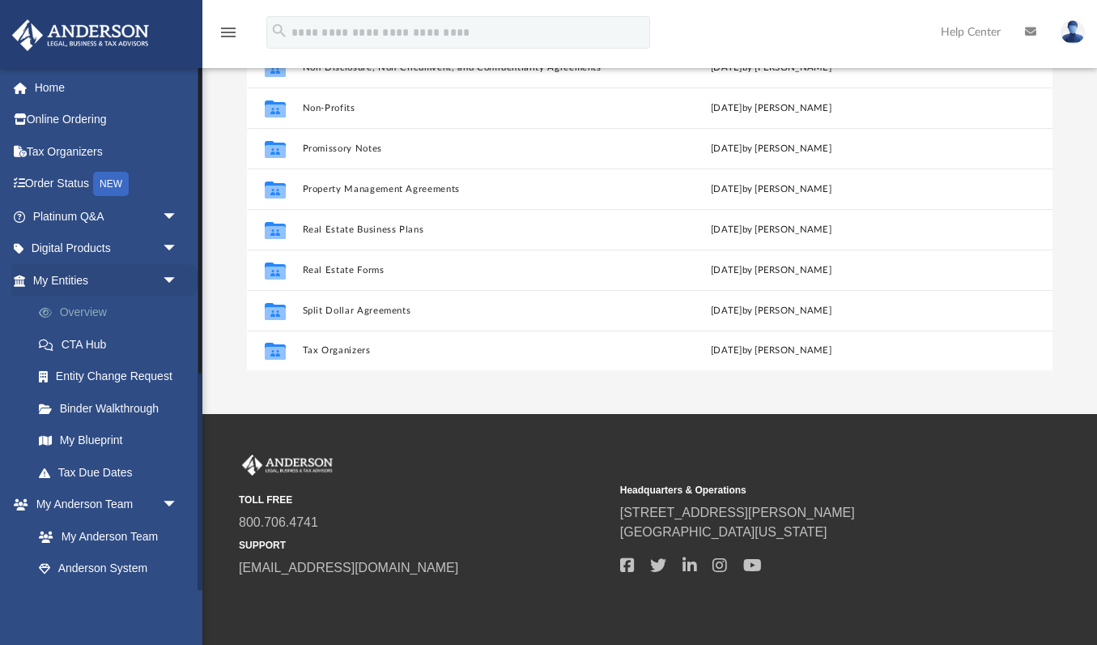
click at [100, 313] on link "Overview" at bounding box center [113, 312] width 180 height 32
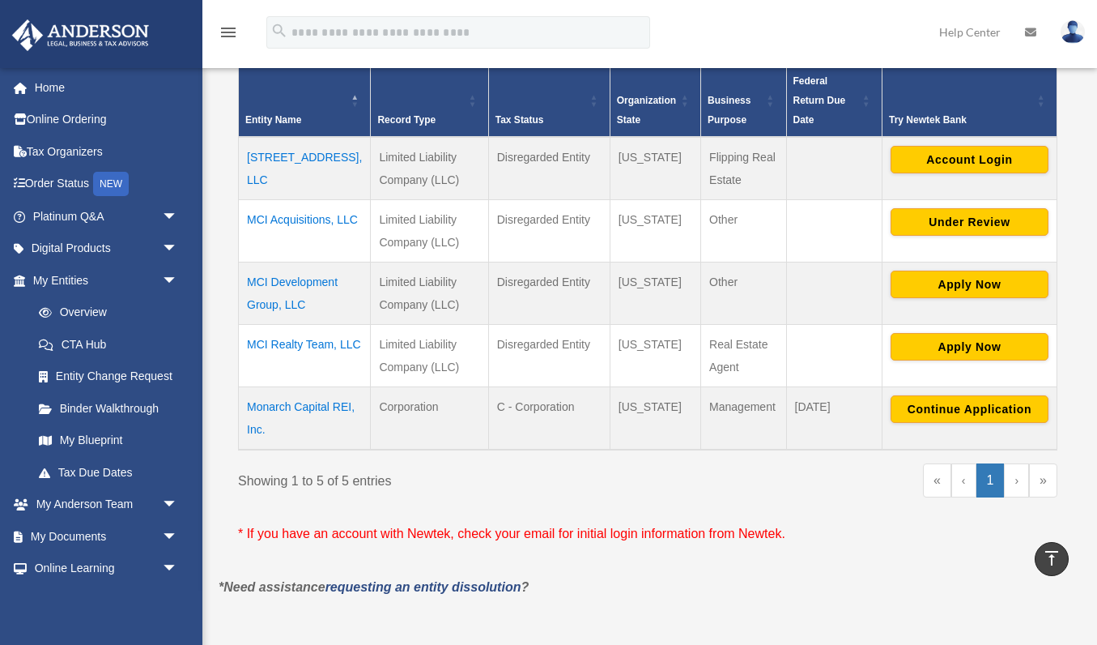
scroll to position [332, 0]
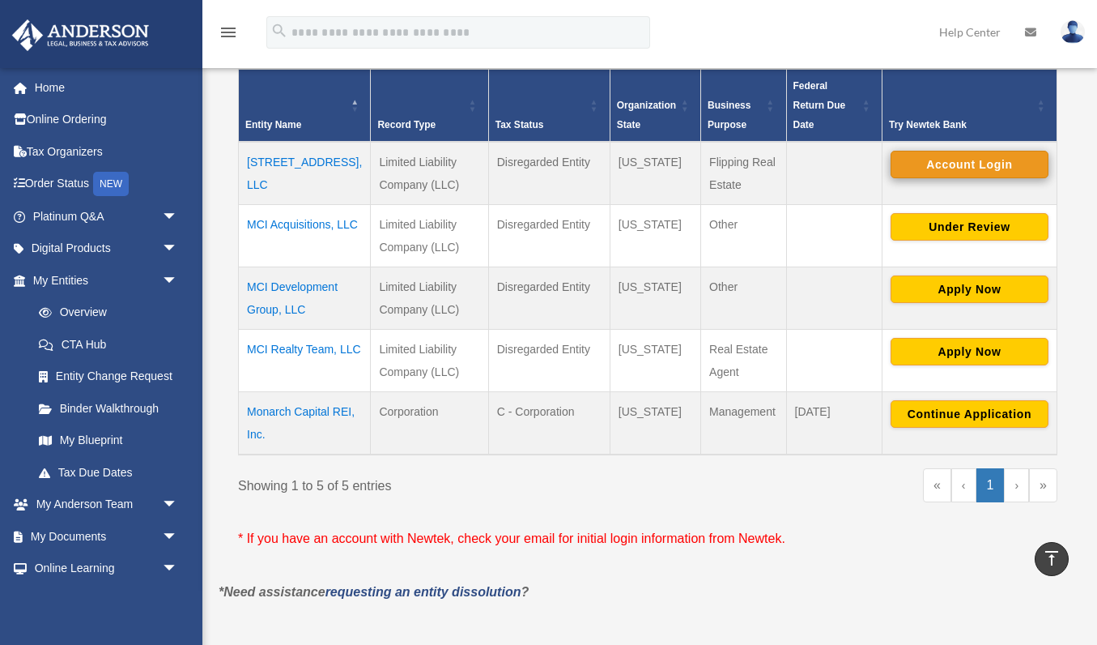
click at [941, 162] on button "Account Login" at bounding box center [970, 165] width 158 height 28
